Goal: Information Seeking & Learning: Learn about a topic

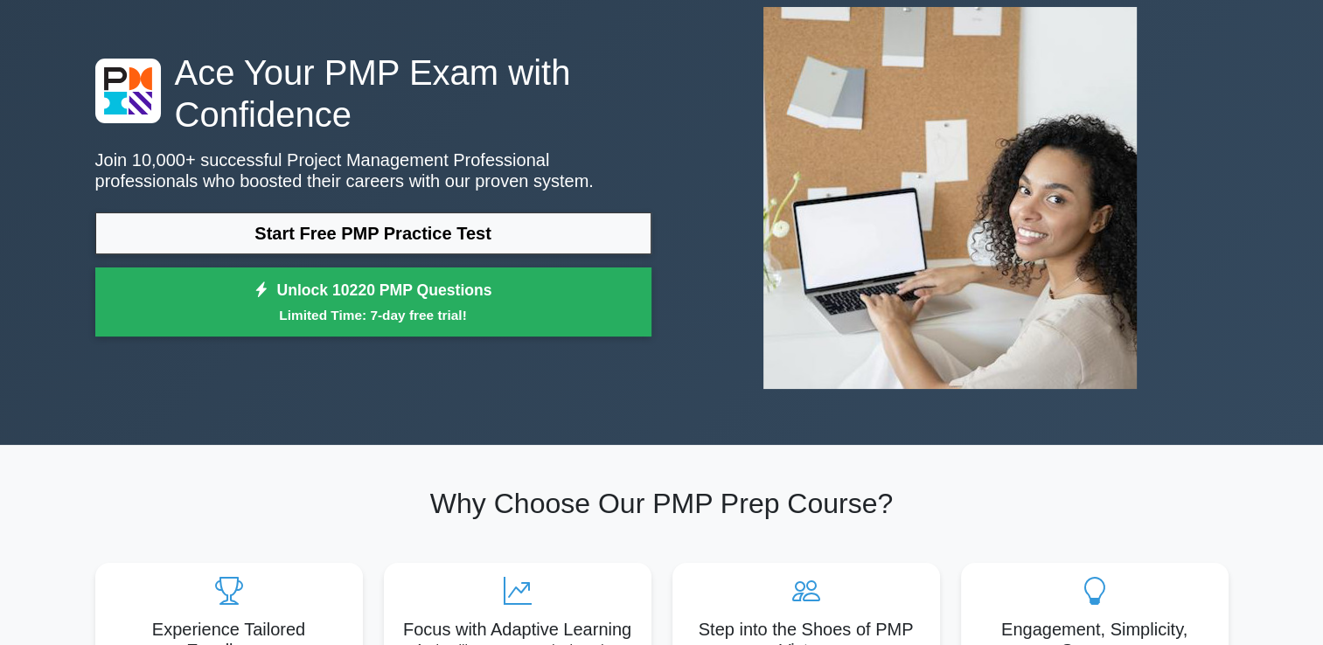
scroll to position [175, 0]
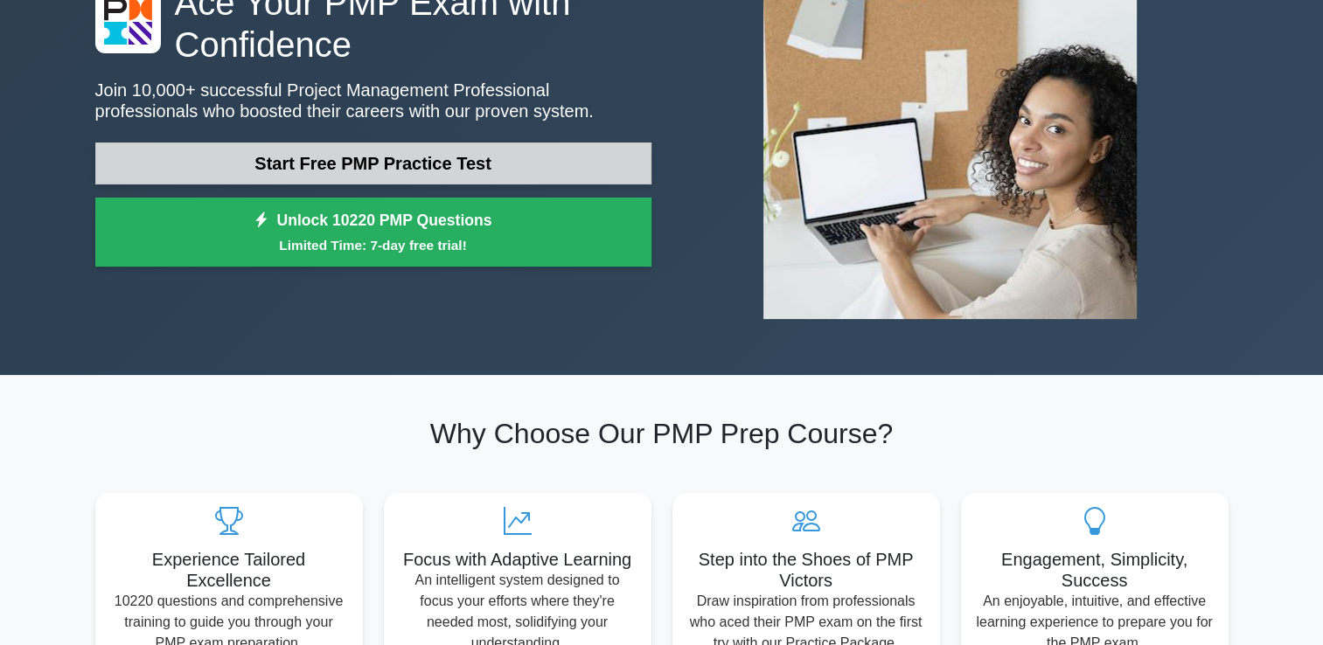
click at [500, 163] on link "Start Free PMP Practice Test" at bounding box center [373, 164] width 556 height 42
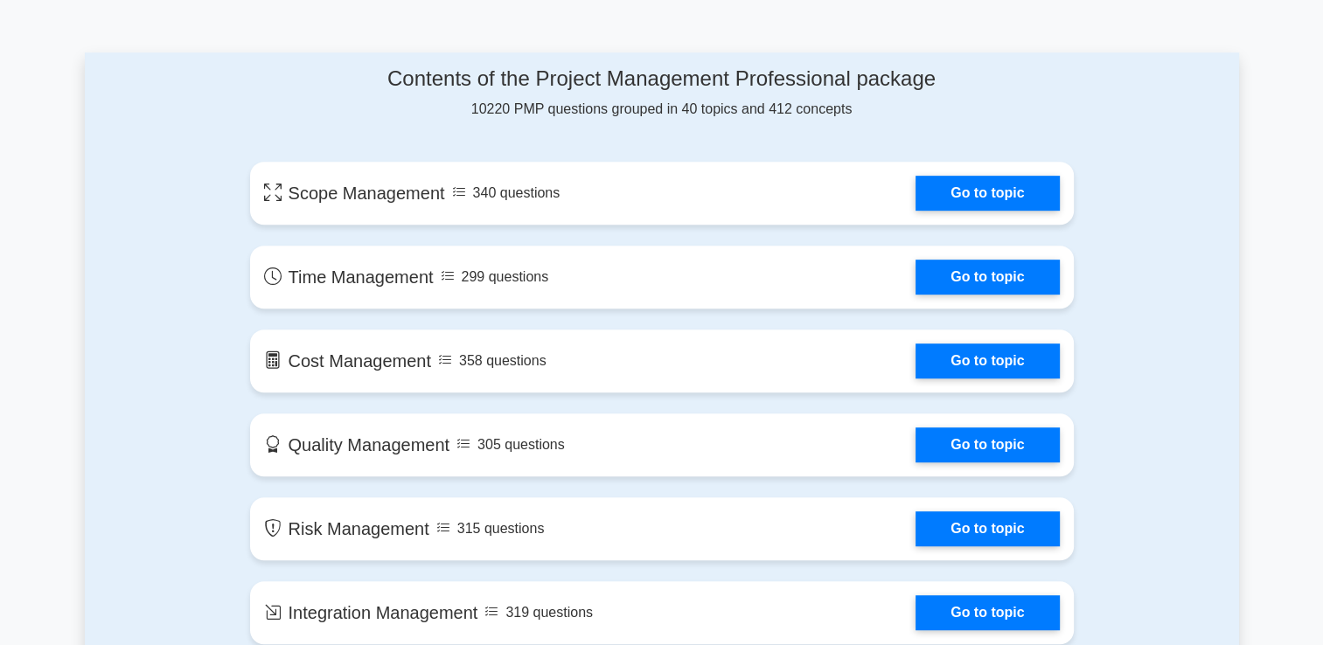
scroll to position [910, 0]
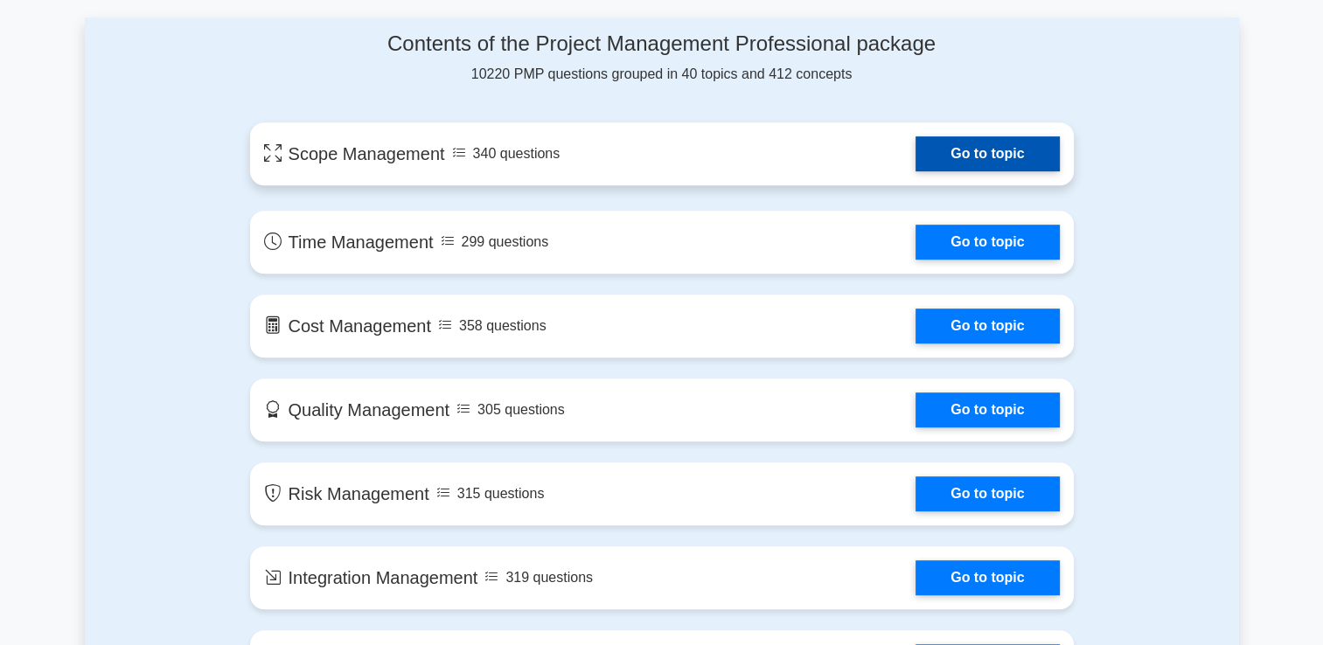
click at [945, 150] on link "Go to topic" at bounding box center [987, 153] width 143 height 35
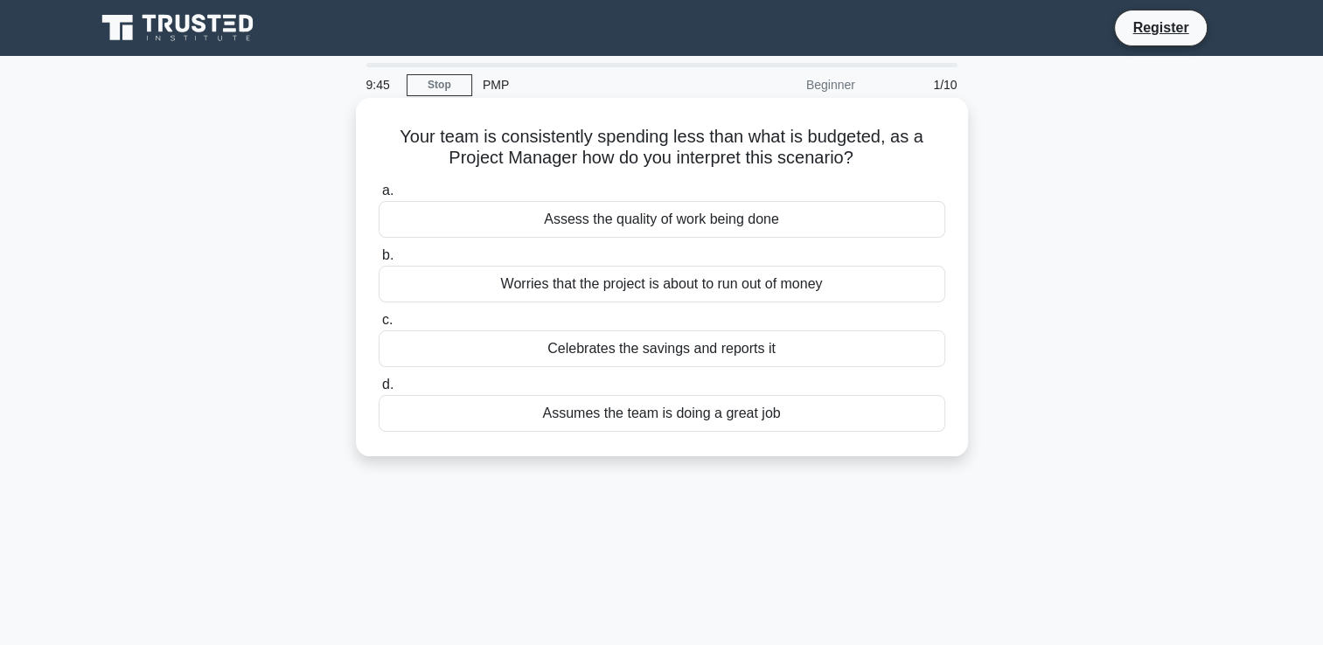
click at [649, 289] on div "Worries that the project is about to run out of money" at bounding box center [662, 284] width 567 height 37
click at [379, 261] on input "b. Worries that the project is about to run out of money" at bounding box center [379, 255] width 0 height 11
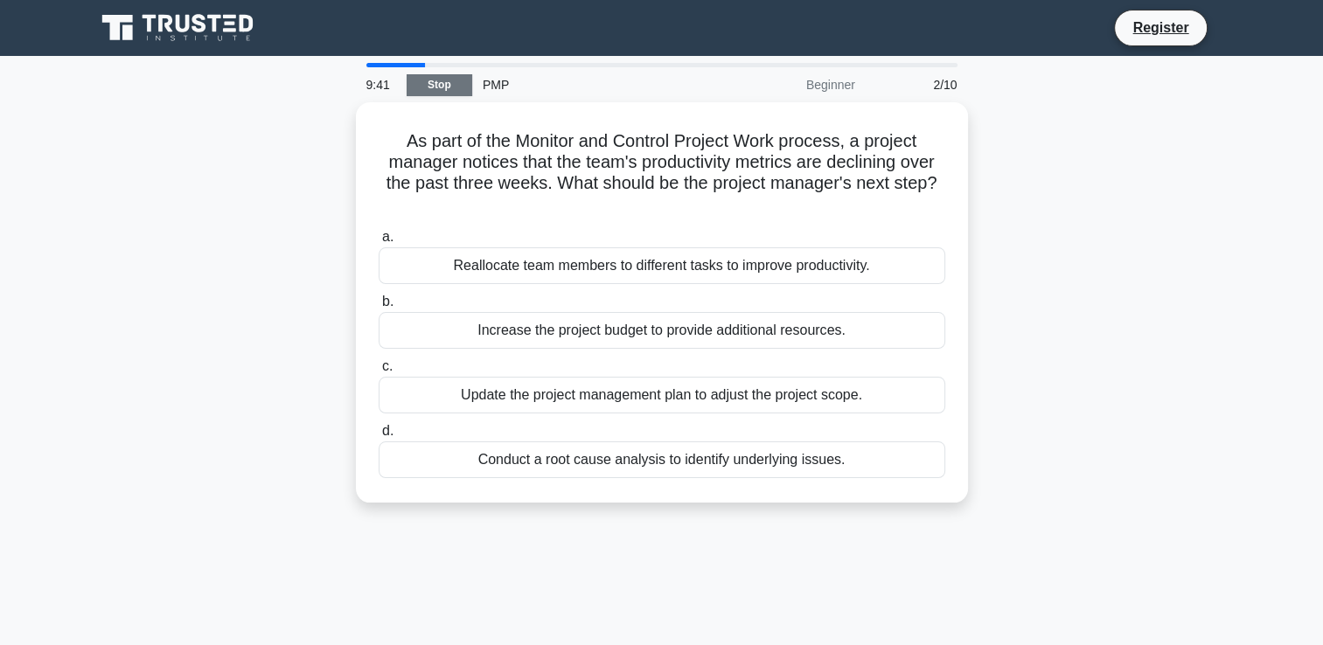
click at [446, 83] on link "Stop" at bounding box center [440, 85] width 66 height 22
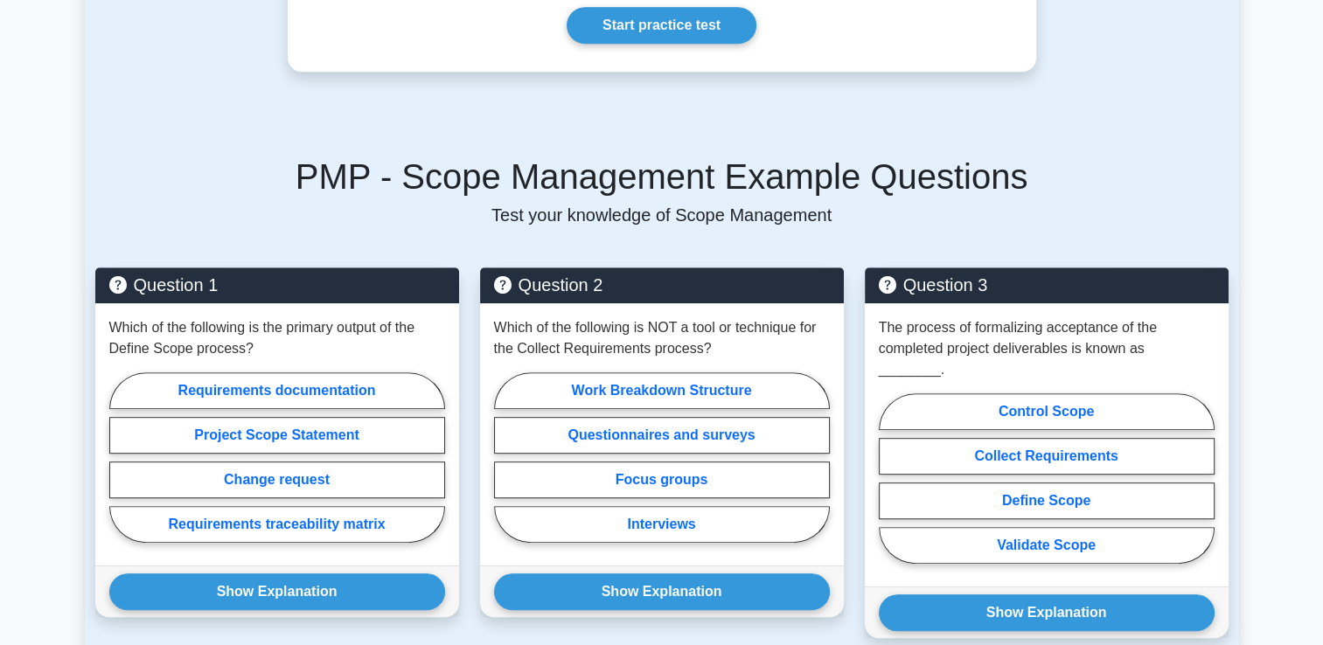
scroll to position [910, 0]
